Goal: Check status: Check status

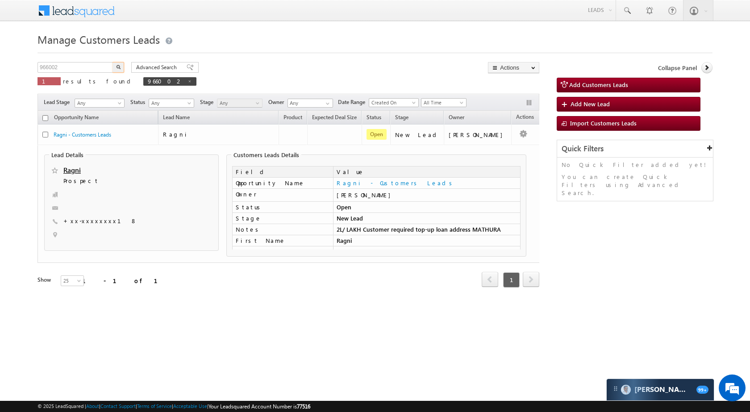
click at [66, 65] on input "966002" at bounding box center [75, 67] width 76 height 11
click at [113, 65] on button "button" at bounding box center [118, 67] width 12 height 11
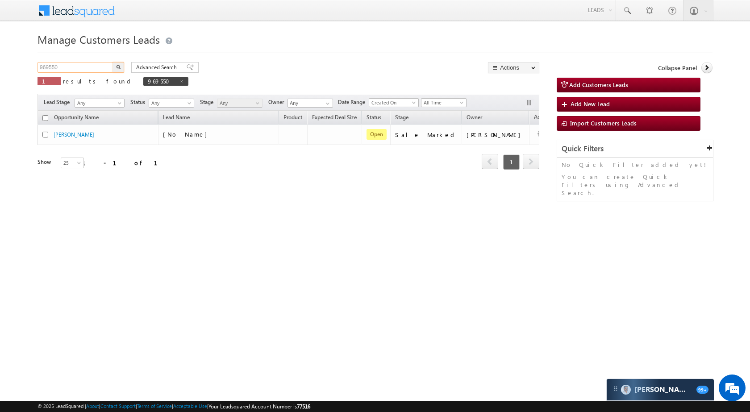
click at [89, 65] on input "969550" at bounding box center [75, 67] width 76 height 11
paste input "48845"
type input "948845"
click at [119, 66] on img "button" at bounding box center [118, 67] width 4 height 4
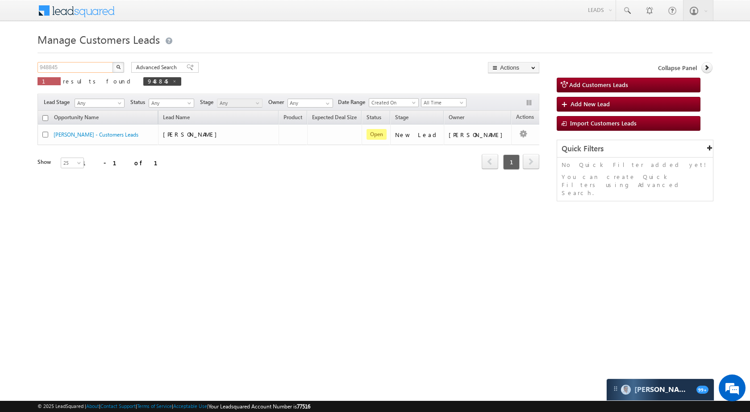
click at [92, 68] on input "948845" at bounding box center [75, 67] width 76 height 11
click at [117, 69] on img "button" at bounding box center [118, 67] width 4 height 4
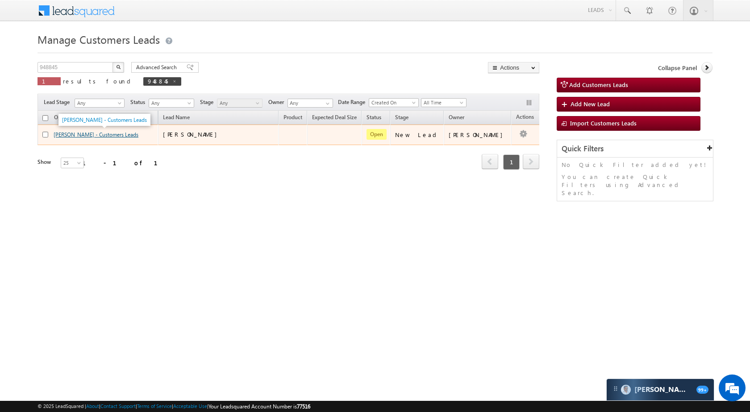
click at [55, 136] on link "[PERSON_NAME] - Customers Leads" at bounding box center [96, 134] width 85 height 7
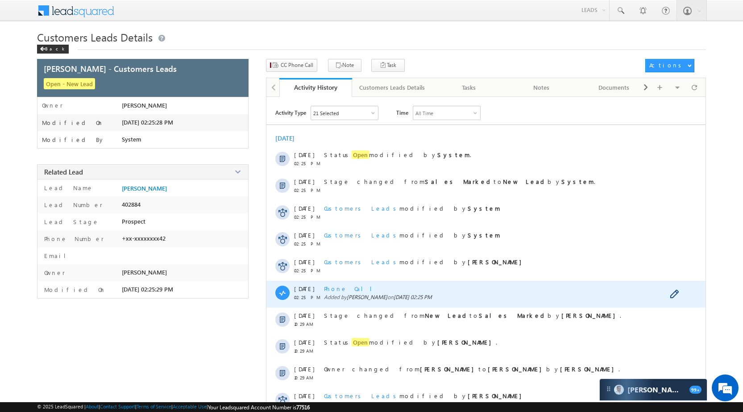
click at [342, 291] on span "Phone Call" at bounding box center [351, 289] width 55 height 8
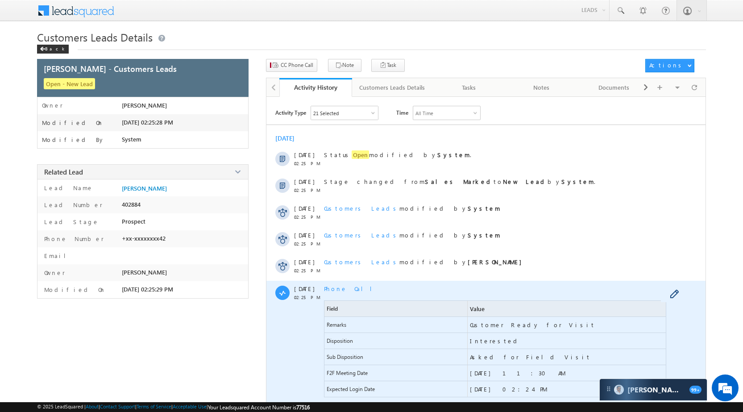
click at [339, 290] on span "Phone Call" at bounding box center [351, 289] width 55 height 8
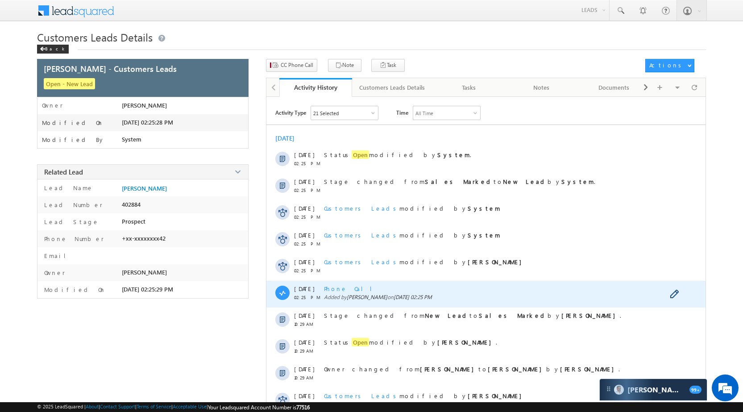
click at [338, 290] on span "Phone Call" at bounding box center [351, 289] width 55 height 8
